Goal: Task Accomplishment & Management: Use online tool/utility

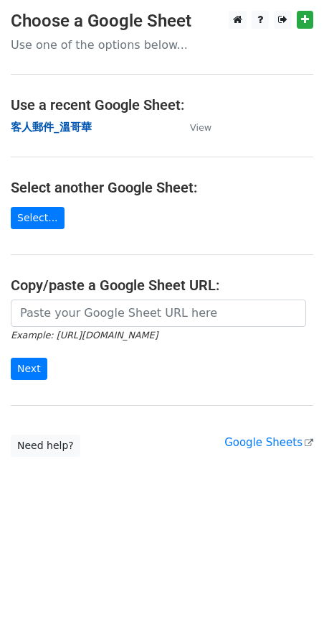
click at [58, 131] on strong "客人郵件_溫哥華" at bounding box center [51, 127] width 81 height 13
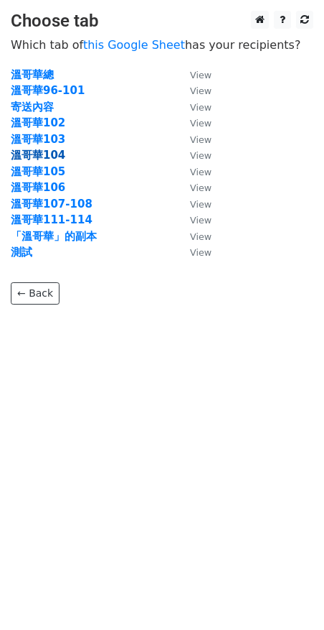
click at [60, 156] on strong "溫哥華104" at bounding box center [38, 155] width 55 height 13
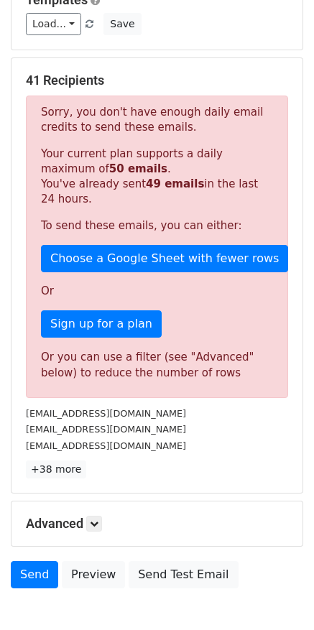
scroll to position [167, 0]
